Goal: Task Accomplishment & Management: Use online tool/utility

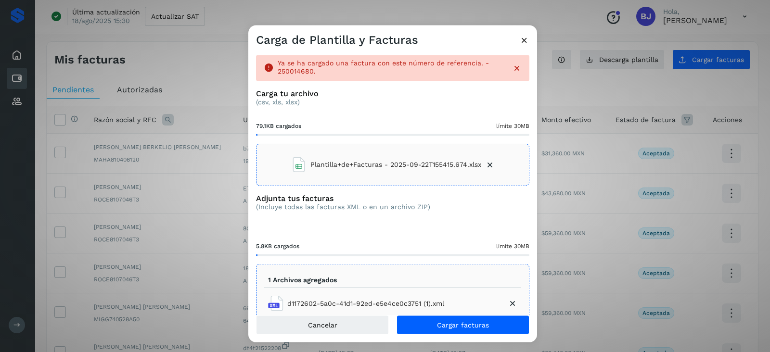
click at [519, 40] on div "Carga de Plantilla y Facturas" at bounding box center [392, 37] width 289 height 22
click at [529, 44] on icon at bounding box center [524, 40] width 10 height 10
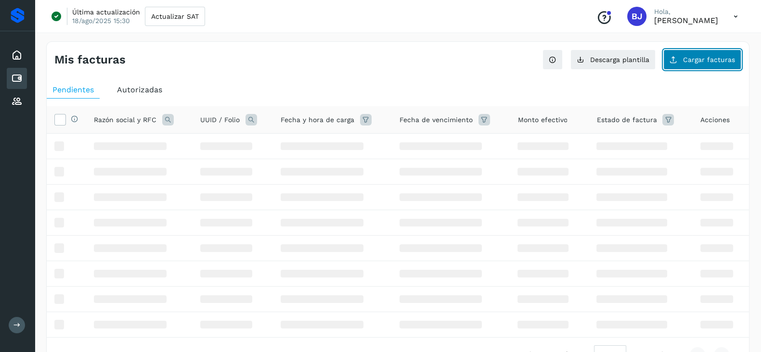
click at [701, 66] on button "Cargar facturas" at bounding box center [702, 60] width 78 height 20
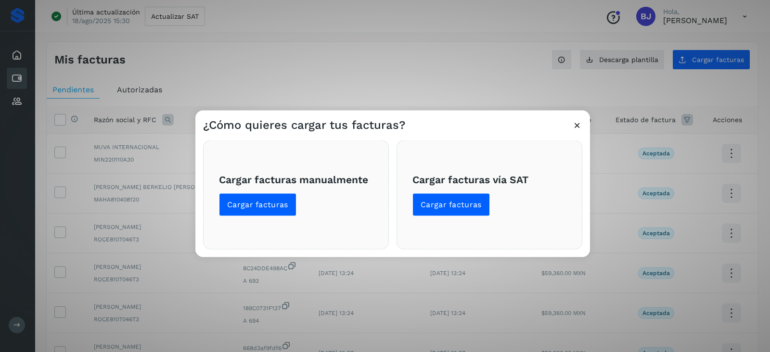
click at [280, 188] on span "Cargar facturas manualmente Cargar facturas" at bounding box center [296, 194] width 154 height 43
click at [293, 222] on div "Cargar facturas manualmente Cargar facturas" at bounding box center [296, 195] width 186 height 109
click at [286, 206] on button "Cargar facturas" at bounding box center [257, 204] width 77 height 23
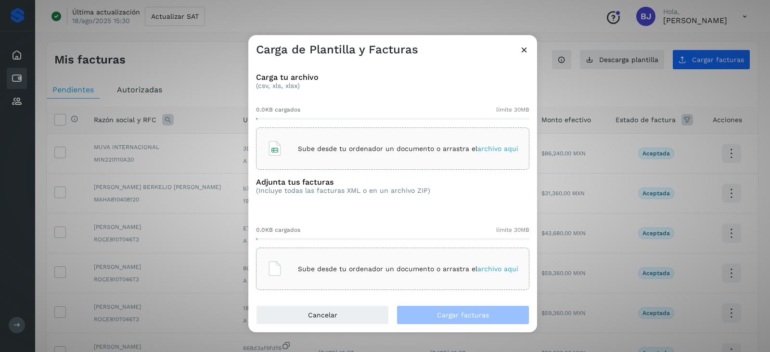
click at [374, 145] on p "Sube desde tu ordenador un documento o arrastra el archivo aquí" at bounding box center [408, 149] width 220 height 8
click at [318, 268] on p "Sube desde tu ordenador un documento o arrastra el archivo aquí" at bounding box center [408, 269] width 220 height 8
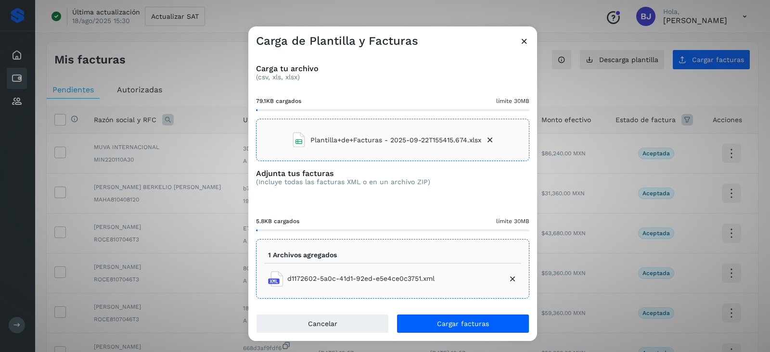
click at [514, 283] on li "d1172602-5a0c-41d1-92ed-e5e4ce0c3751.xml" at bounding box center [392, 279] width 257 height 23
click at [508, 275] on icon at bounding box center [513, 279] width 10 height 10
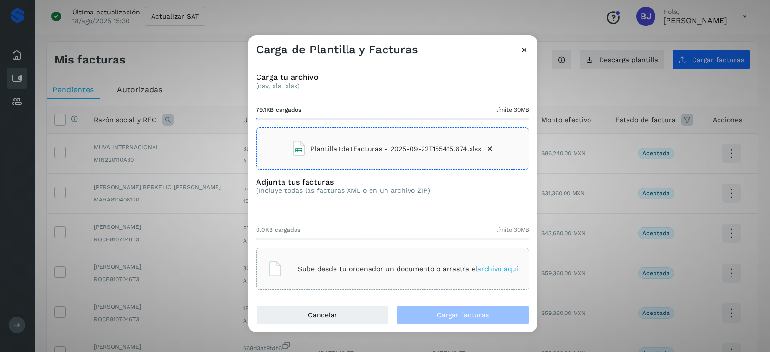
click at [432, 275] on div "Sube desde tu ordenador un documento o arrastra el archivo aquí" at bounding box center [392, 269] width 251 height 26
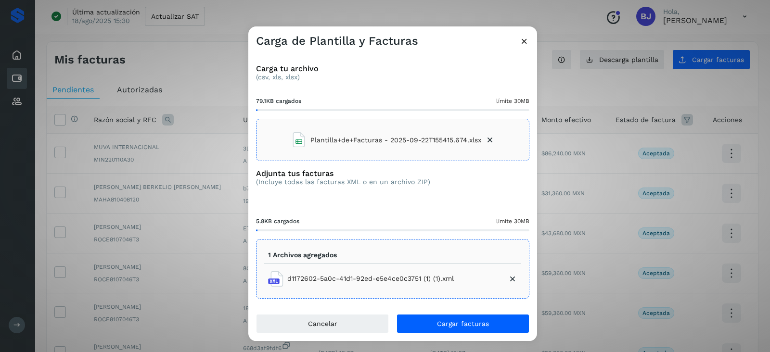
click at [460, 313] on div "Carga tu archivo (csv, xls, xlsx) 79.1KB cargados límite 30MB Plantilla+de+Fact…" at bounding box center [392, 182] width 289 height 266
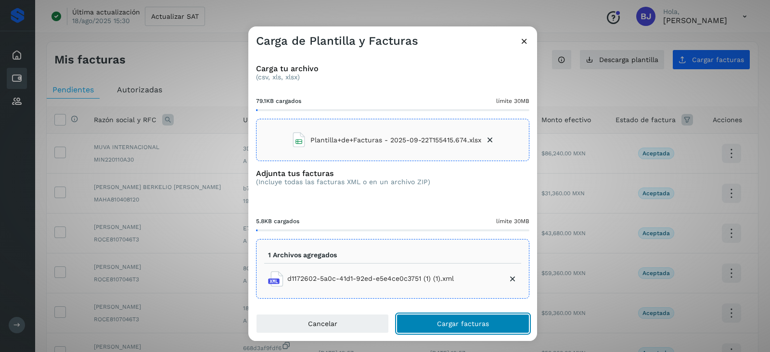
click at [458, 316] on button "Cargar facturas" at bounding box center [463, 323] width 133 height 19
